Goal: Task Accomplishment & Management: Use online tool/utility

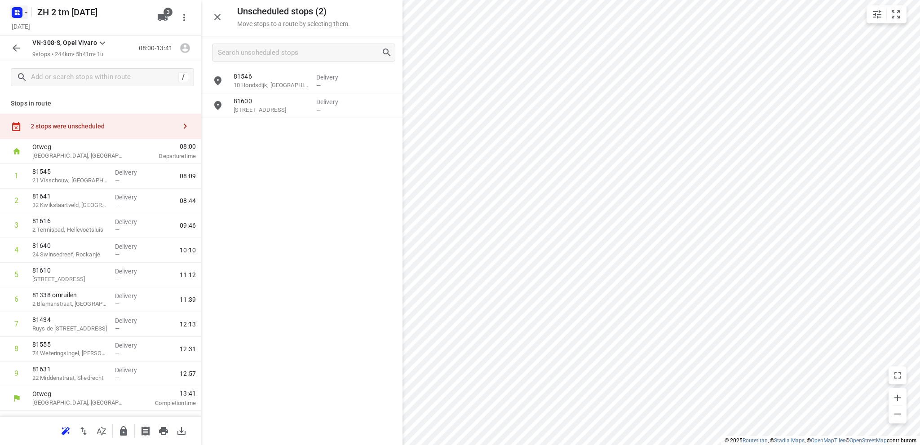
click at [22, 16] on icon "button" at bounding box center [25, 12] width 7 height 7
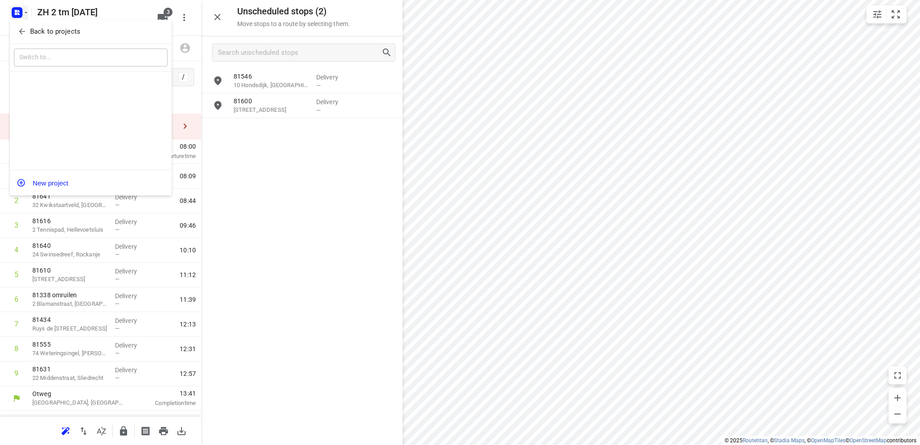
click at [30, 34] on p "Back to projects" at bounding box center [55, 32] width 50 height 10
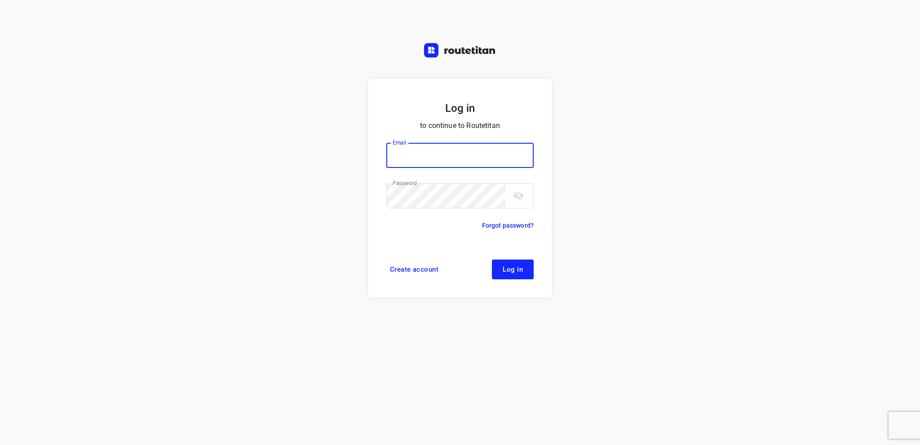
type input "[EMAIL_ADDRESS][DOMAIN_NAME]"
click at [518, 270] on span "Log in" at bounding box center [513, 269] width 20 height 7
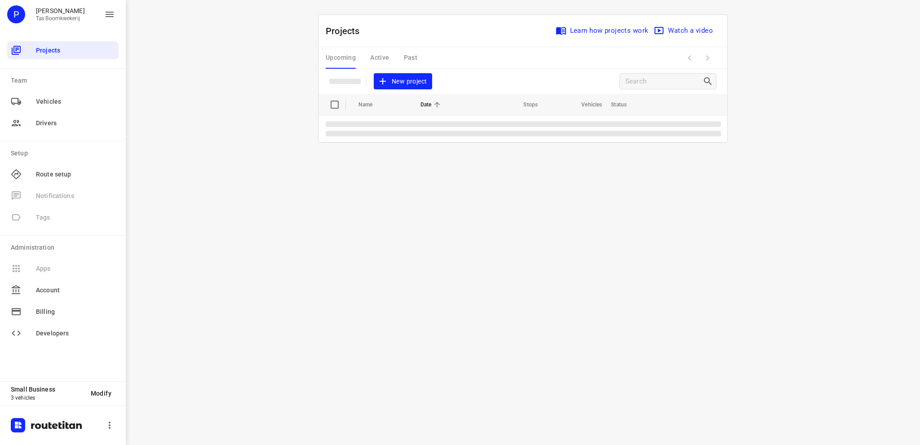
drag, startPoint x: 432, startPoint y: 51, endPoint x: 285, endPoint y: 170, distance: 189.9
click at [285, 170] on div "i © 2025 Routetitan , © Stadia Maps , © OpenMapTiles © OpenStreetMap contributo…" at bounding box center [523, 222] width 795 height 445
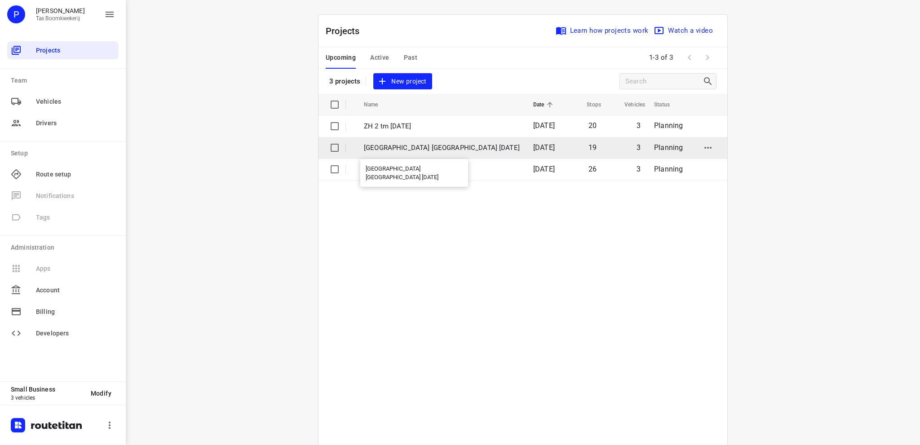
click at [397, 151] on p "Utrecht NH 5 september" at bounding box center [442, 148] width 156 height 10
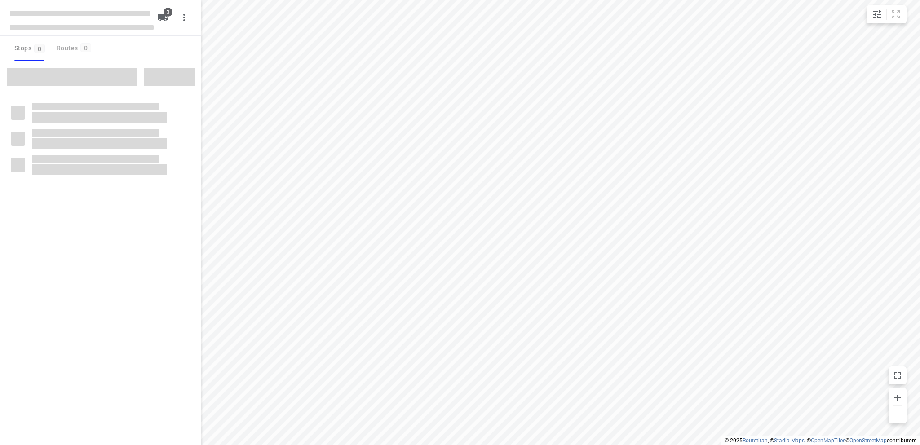
type input "distance"
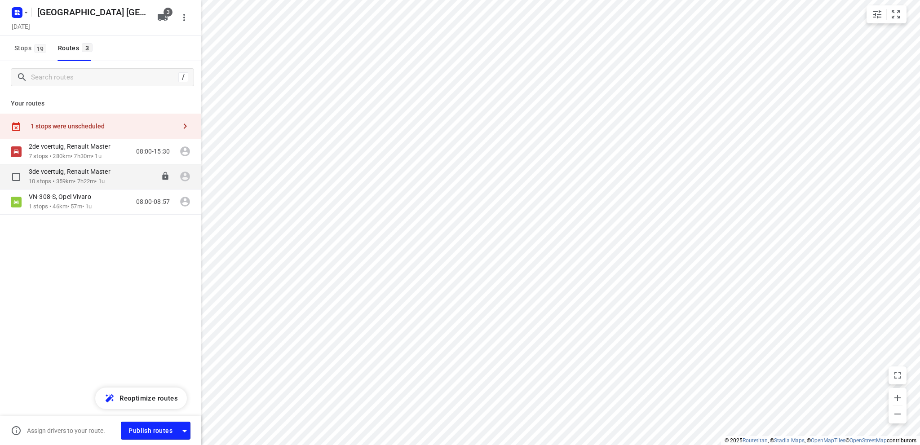
click at [53, 172] on p "3de voertuig, Renault Master" at bounding box center [72, 172] width 87 height 8
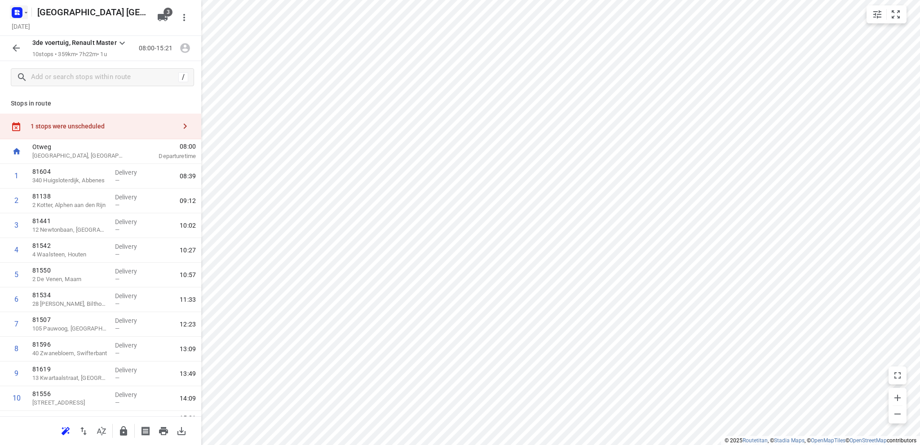
click at [22, 14] on icon "button" at bounding box center [25, 12] width 7 height 7
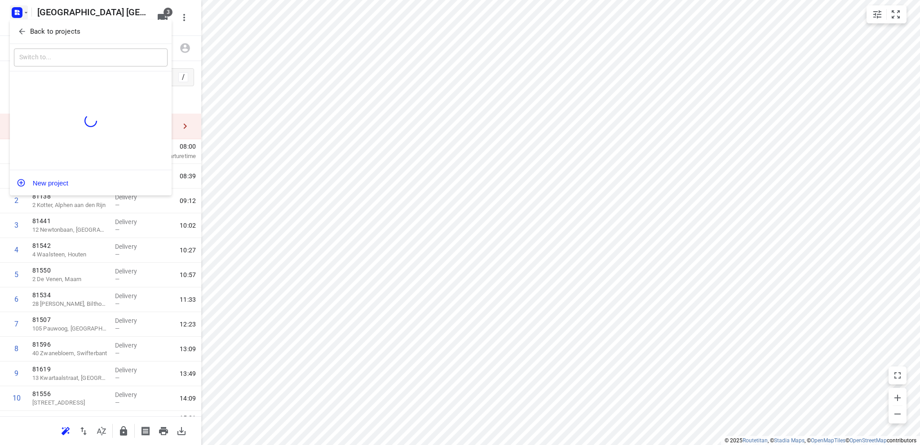
click at [32, 32] on p "Back to projects" at bounding box center [55, 32] width 50 height 10
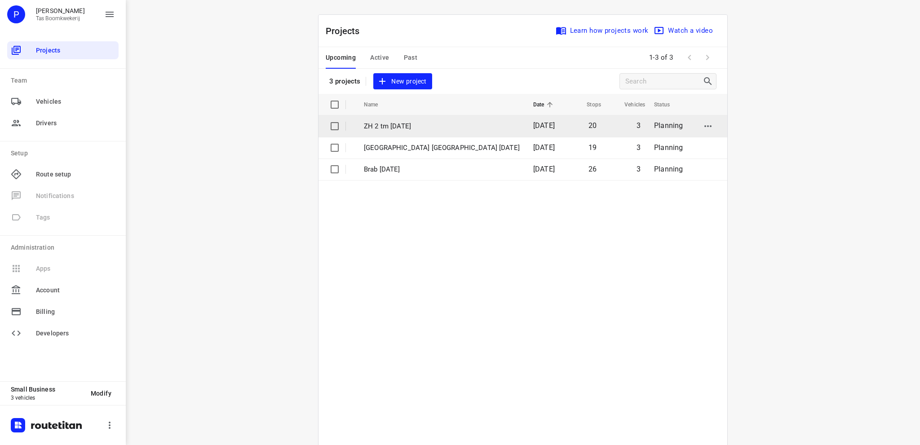
click at [399, 131] on td "ZH 2 tm [DATE]" at bounding box center [440, 127] width 171 height 22
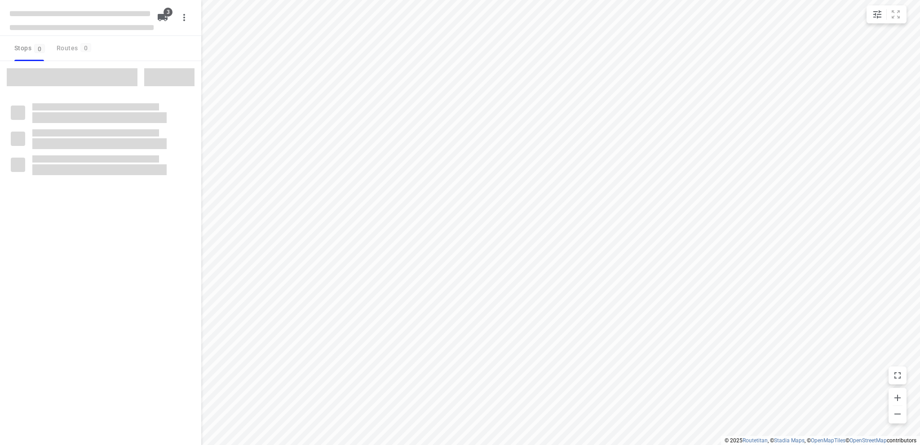
type input "distance"
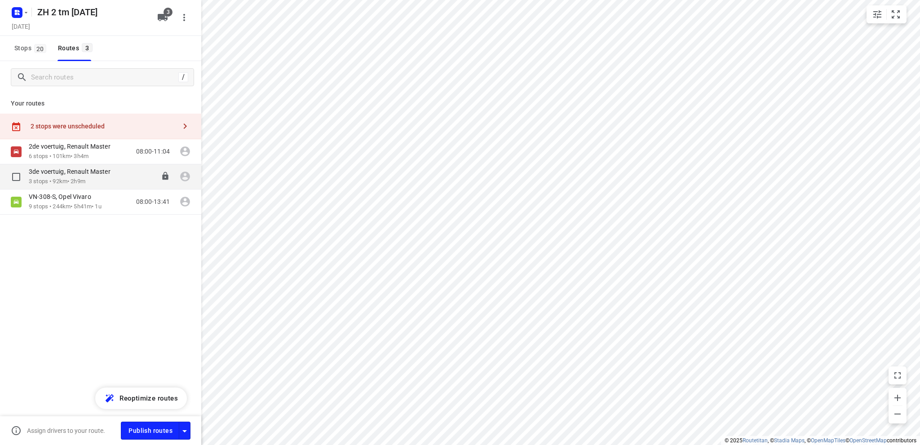
click at [59, 176] on div "3de voertuig, Renault Master" at bounding box center [74, 173] width 91 height 10
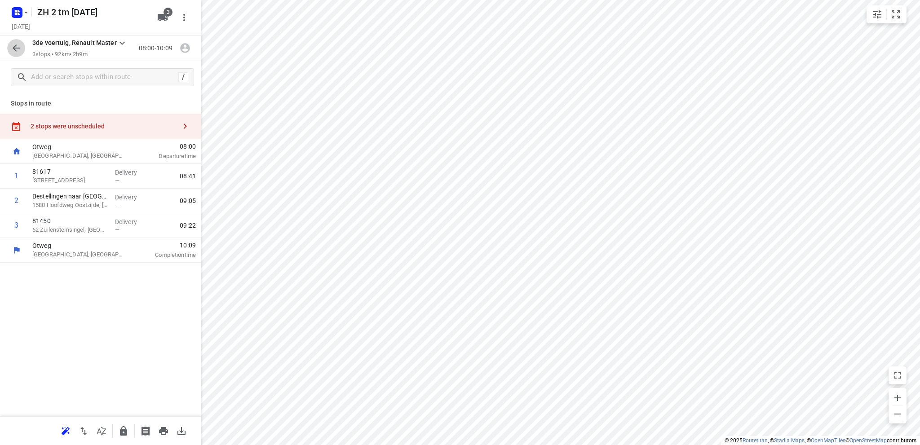
click at [13, 43] on icon "button" at bounding box center [16, 48] width 11 height 11
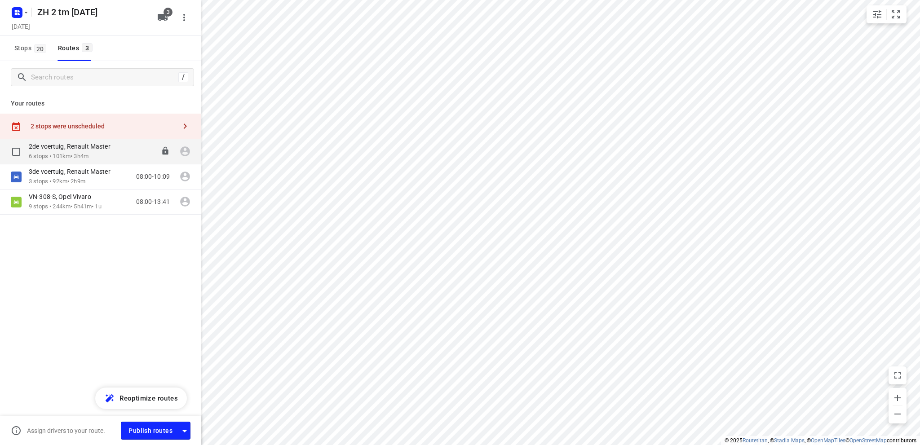
click at [68, 148] on p "2de voertuig, Renault Master" at bounding box center [72, 146] width 87 height 8
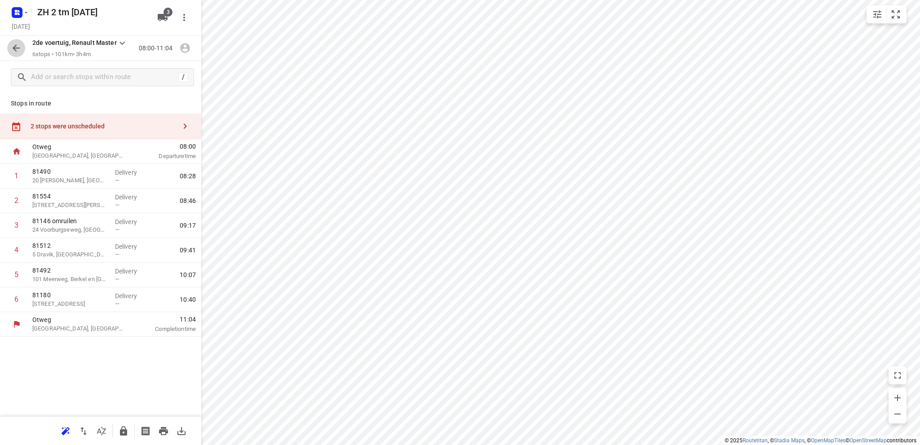
click at [12, 44] on icon "button" at bounding box center [16, 48] width 11 height 11
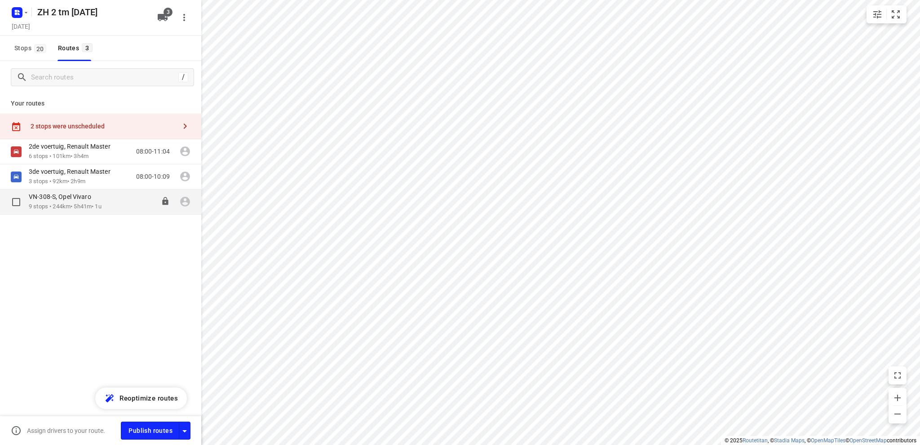
click at [66, 201] on p "VN-308-S, Opel Vivaro" at bounding box center [63, 197] width 68 height 8
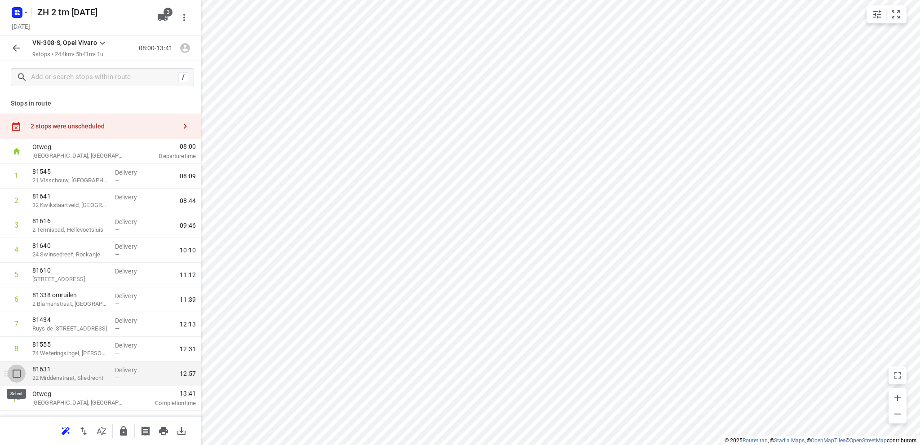
click at [19, 371] on input "checkbox" at bounding box center [17, 374] width 18 height 18
checkbox input "true"
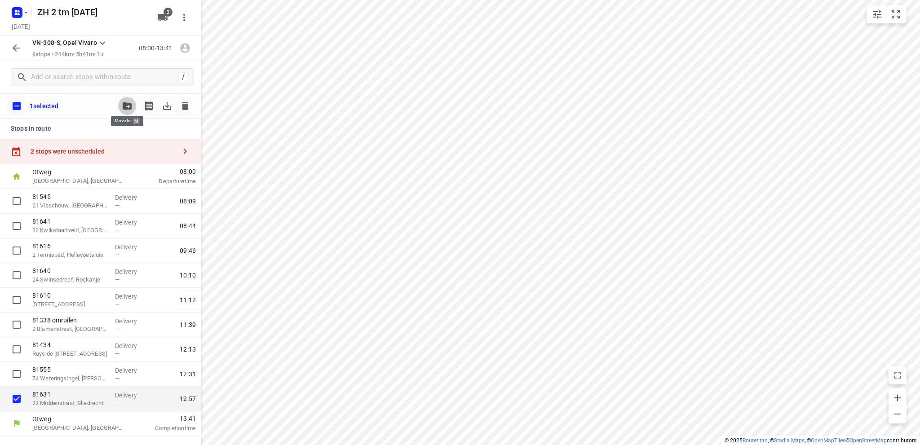
click at [125, 102] on icon "button" at bounding box center [127, 105] width 9 height 7
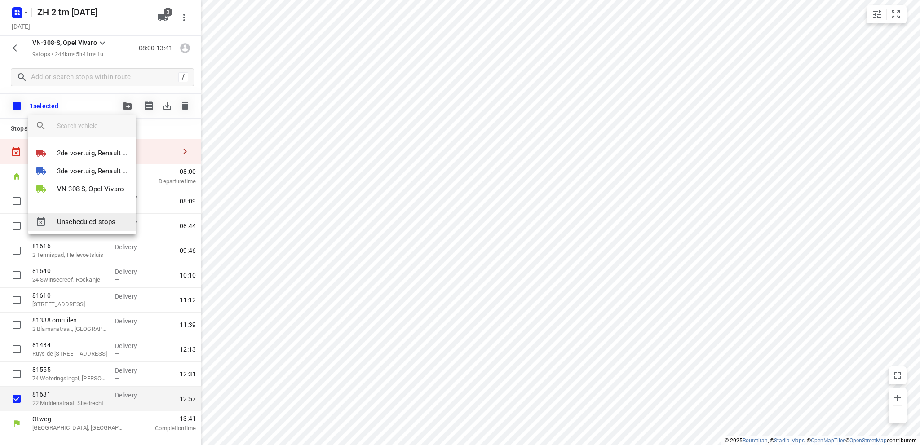
click at [98, 222] on span "Unscheduled stops" at bounding box center [93, 222] width 72 height 10
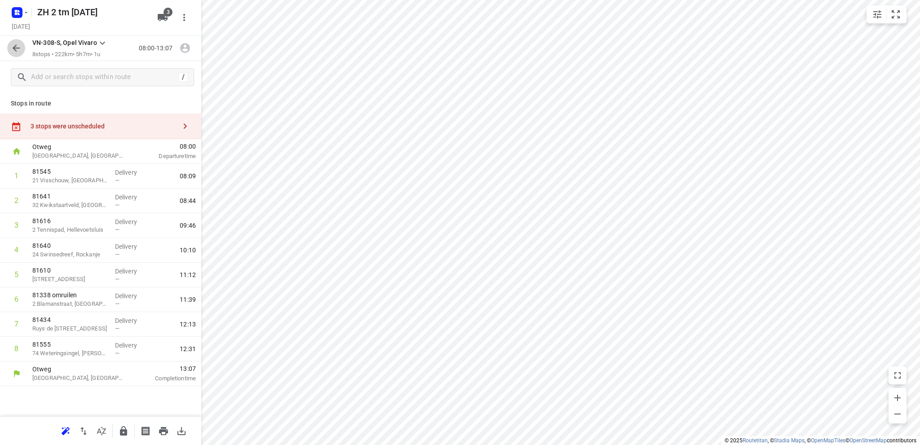
click at [17, 47] on icon "button" at bounding box center [16, 48] width 11 height 11
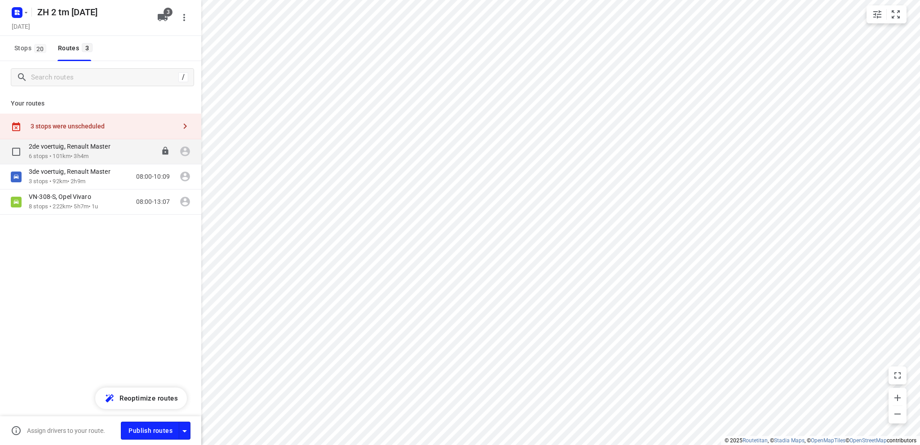
click at [67, 151] on div "2de voertuig, Renault Master" at bounding box center [74, 147] width 91 height 10
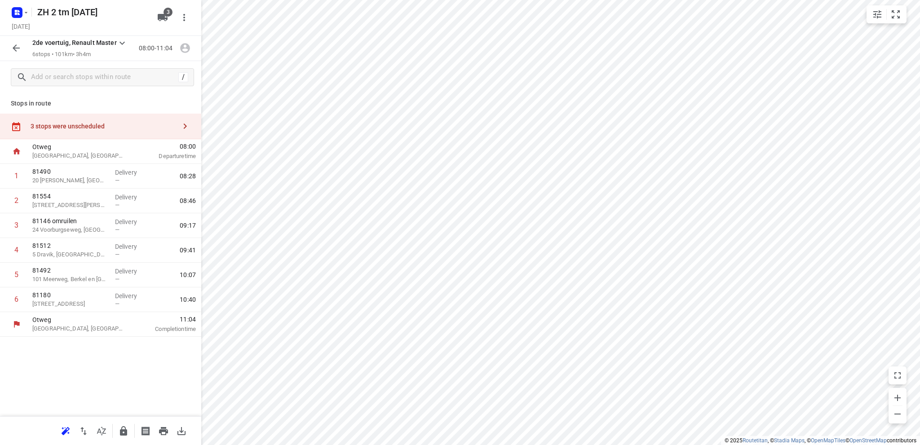
click at [67, 127] on div "3 stops were unscheduled" at bounding box center [104, 126] width 146 height 7
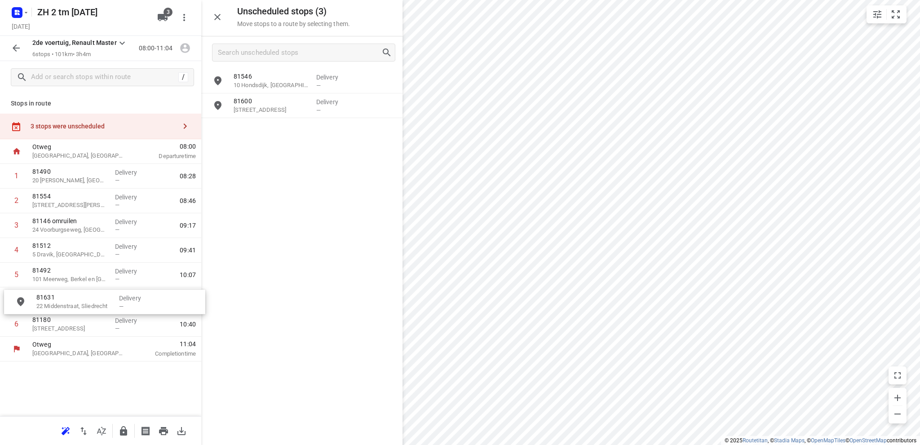
drag, startPoint x: 285, startPoint y: 85, endPoint x: 84, endPoint y: 307, distance: 299.4
